Goal: Task Accomplishment & Management: Complete application form

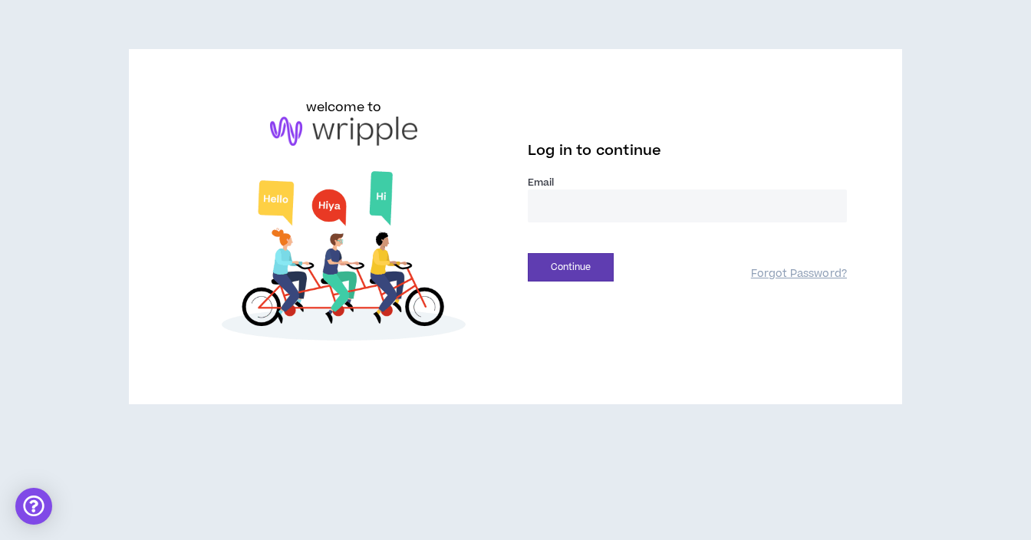
type input "**********"
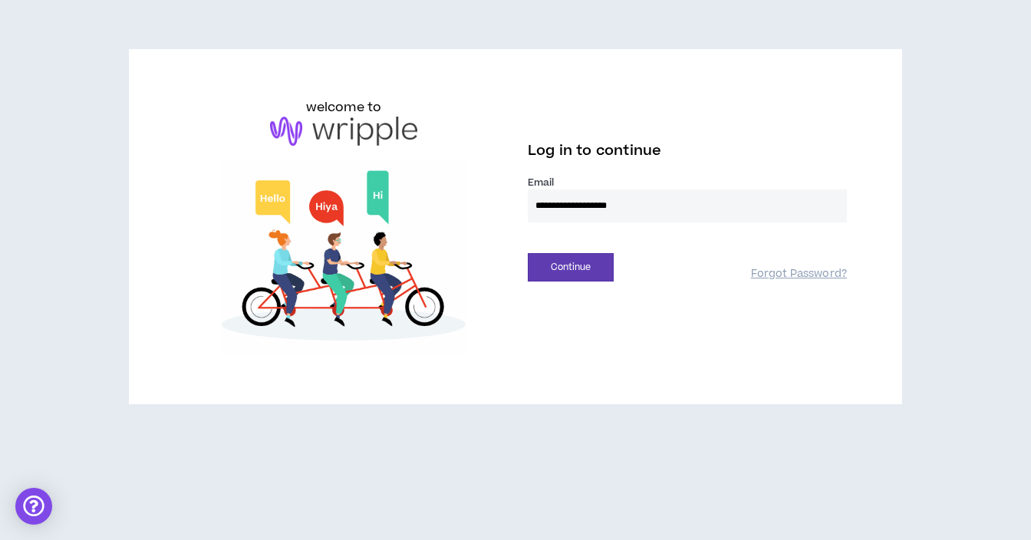
click at [570, 267] on button "Continue" at bounding box center [571, 267] width 86 height 28
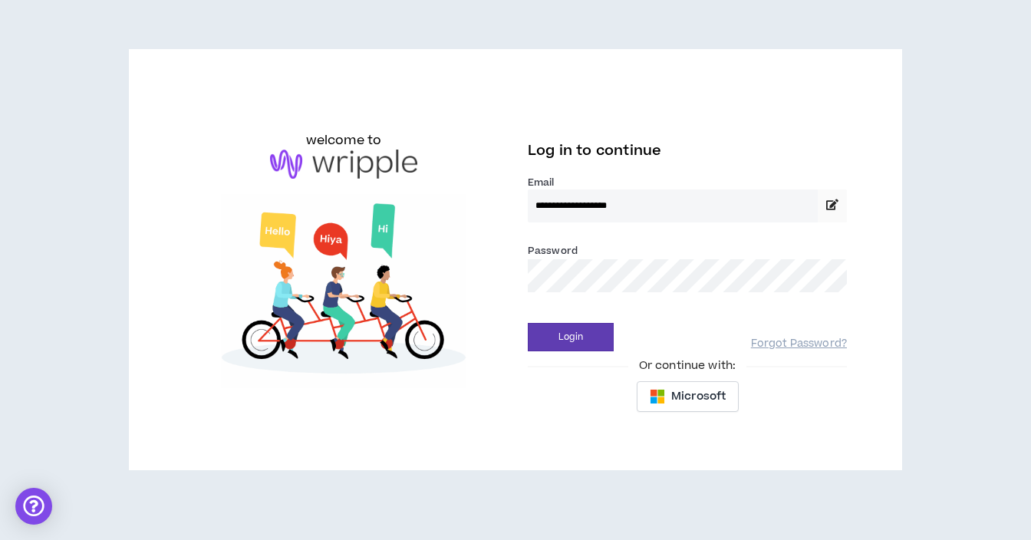
click at [570, 337] on button "Login" at bounding box center [571, 337] width 86 height 28
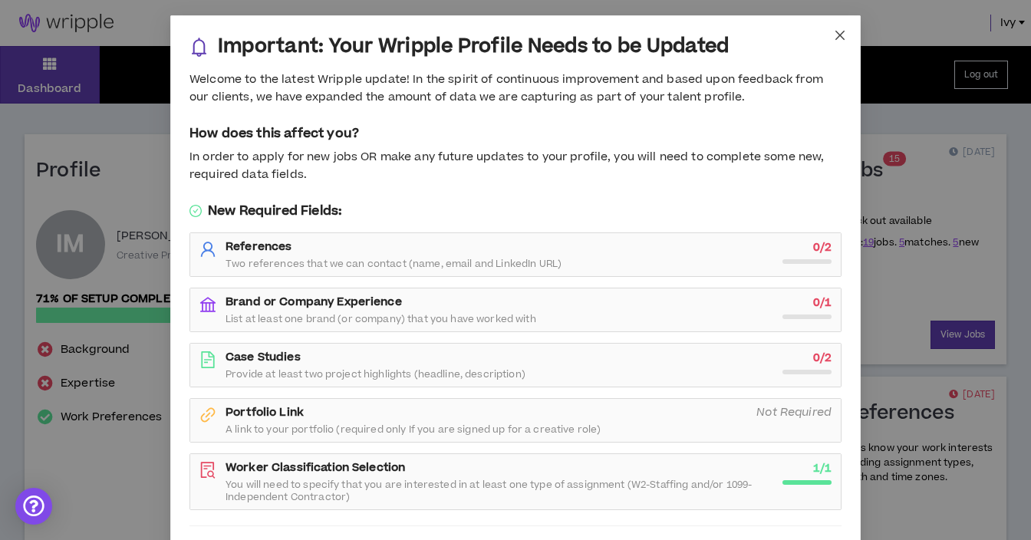
click at [840, 35] on icon "close" at bounding box center [839, 35] width 9 height 9
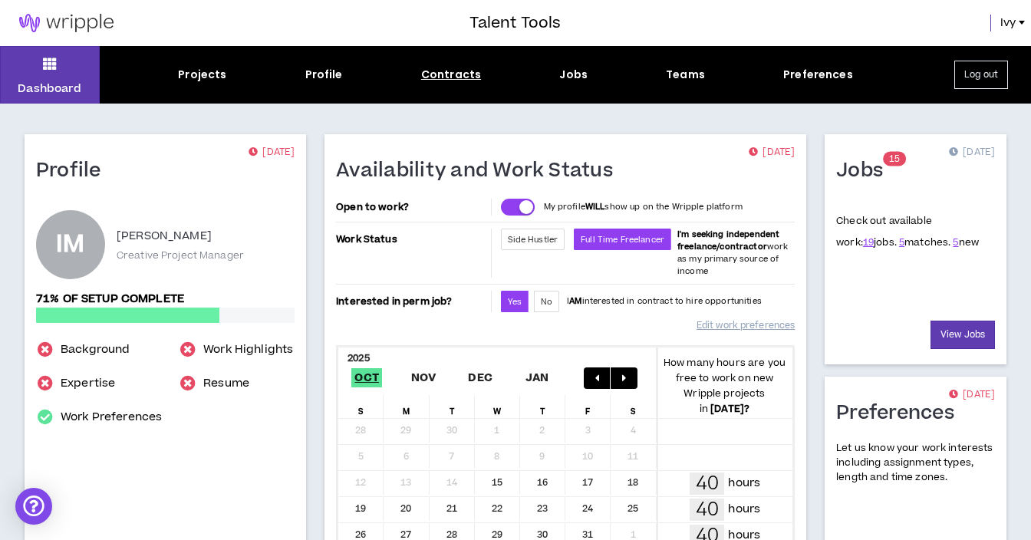
click at [459, 78] on div "Contracts" at bounding box center [451, 75] width 60 height 16
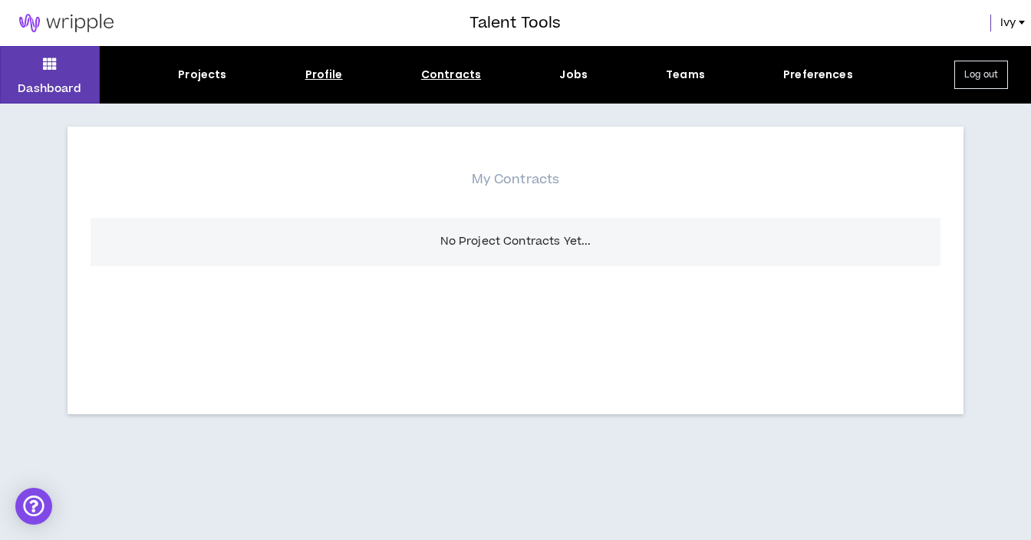
click at [323, 80] on div "Profile" at bounding box center [324, 75] width 38 height 16
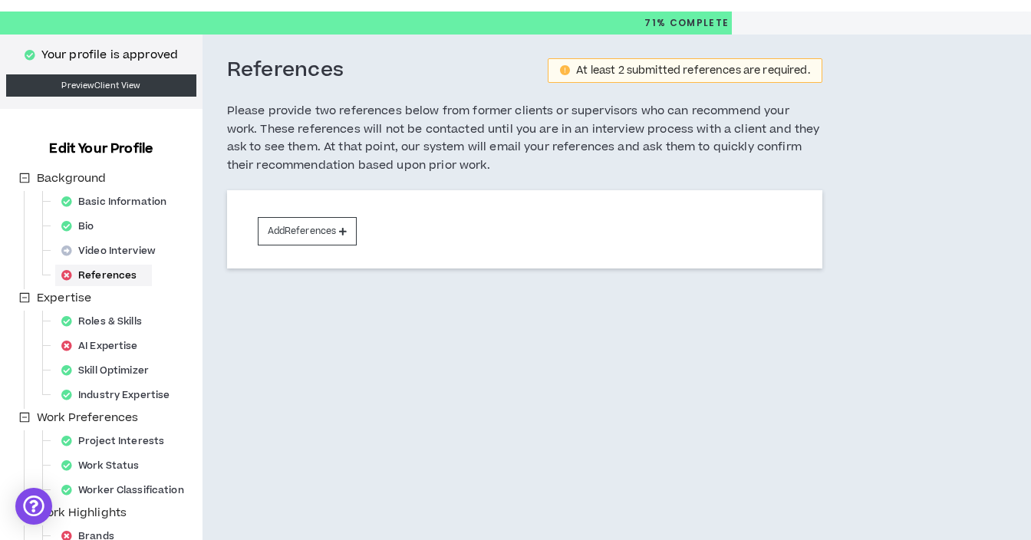
scroll to position [38, 0]
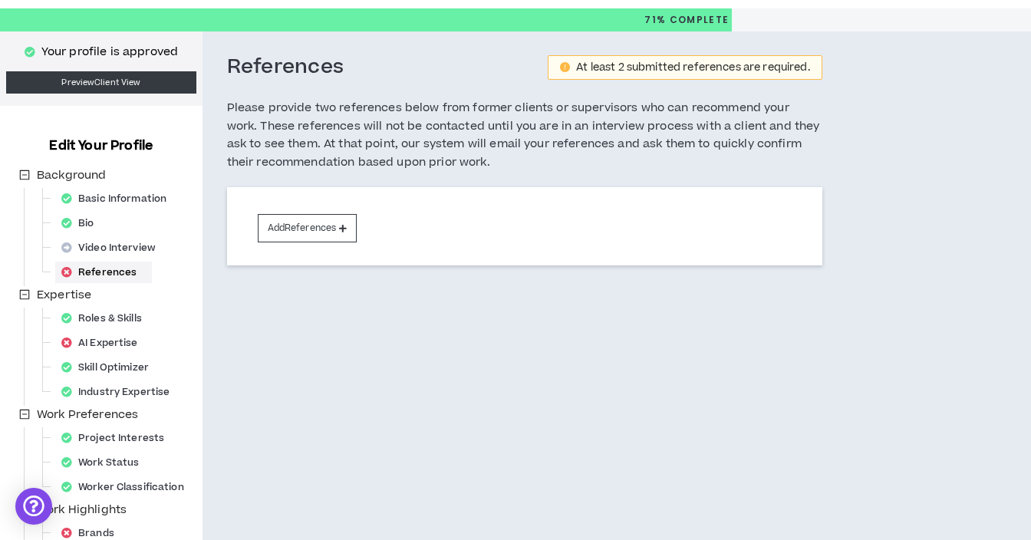
click at [323, 80] on h3 "References" at bounding box center [285, 67] width 117 height 26
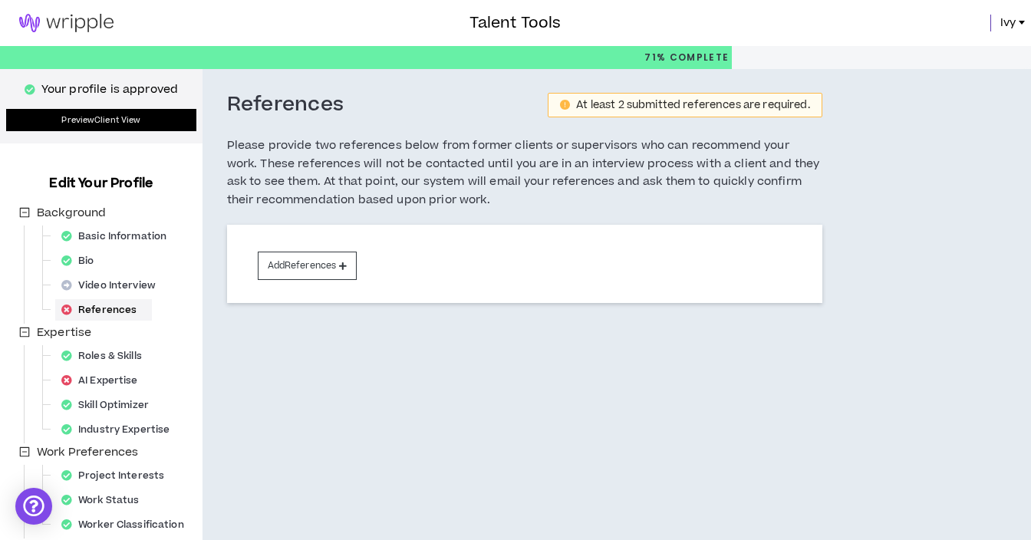
scroll to position [0, 0]
click at [71, 22] on img at bounding box center [66, 23] width 133 height 18
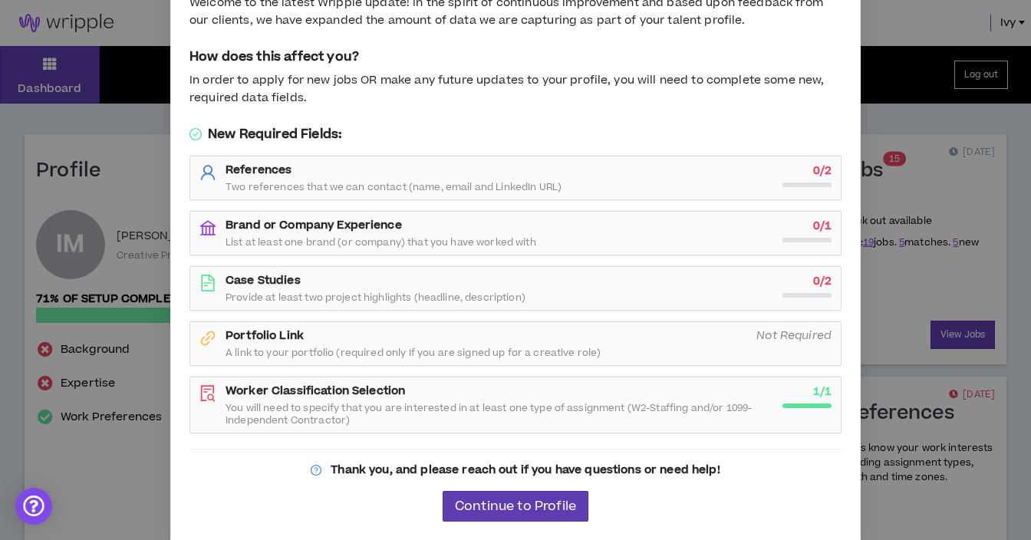
scroll to position [76, 0]
click at [481, 509] on span "Continue to Profile" at bounding box center [515, 507] width 121 height 15
